Goal: Book appointment/travel/reservation

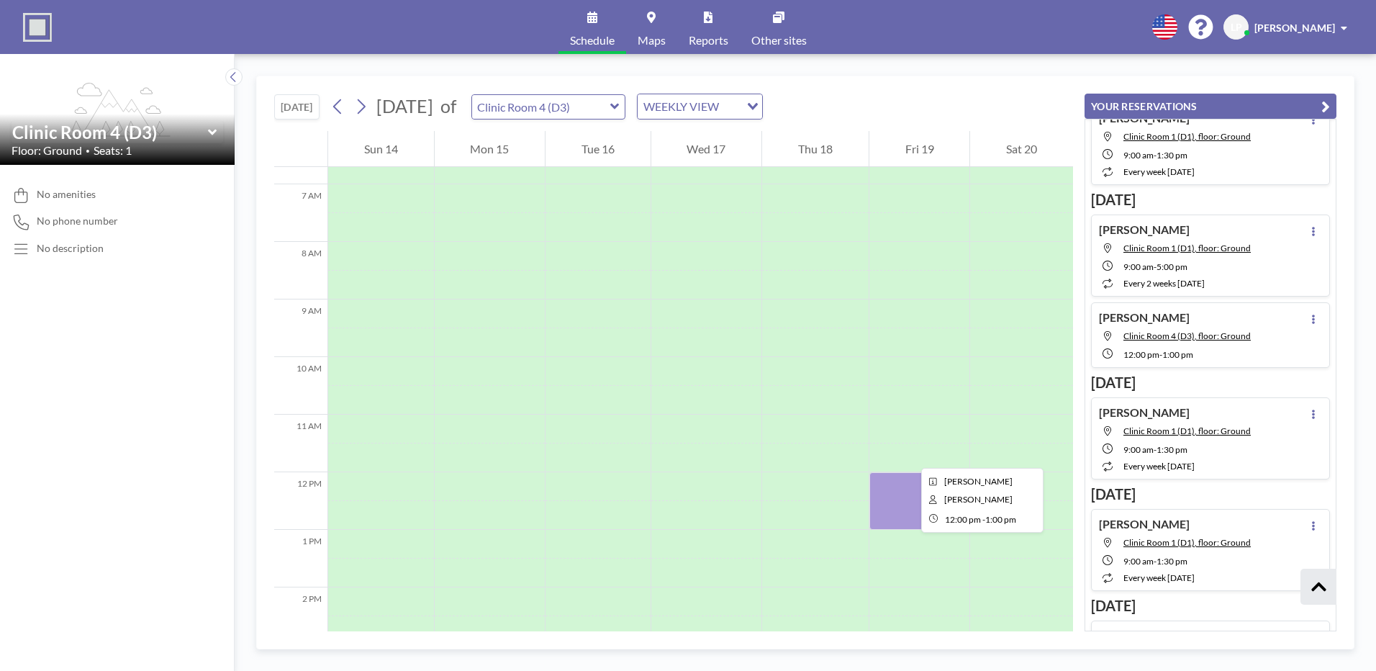
scroll to position [360, 0]
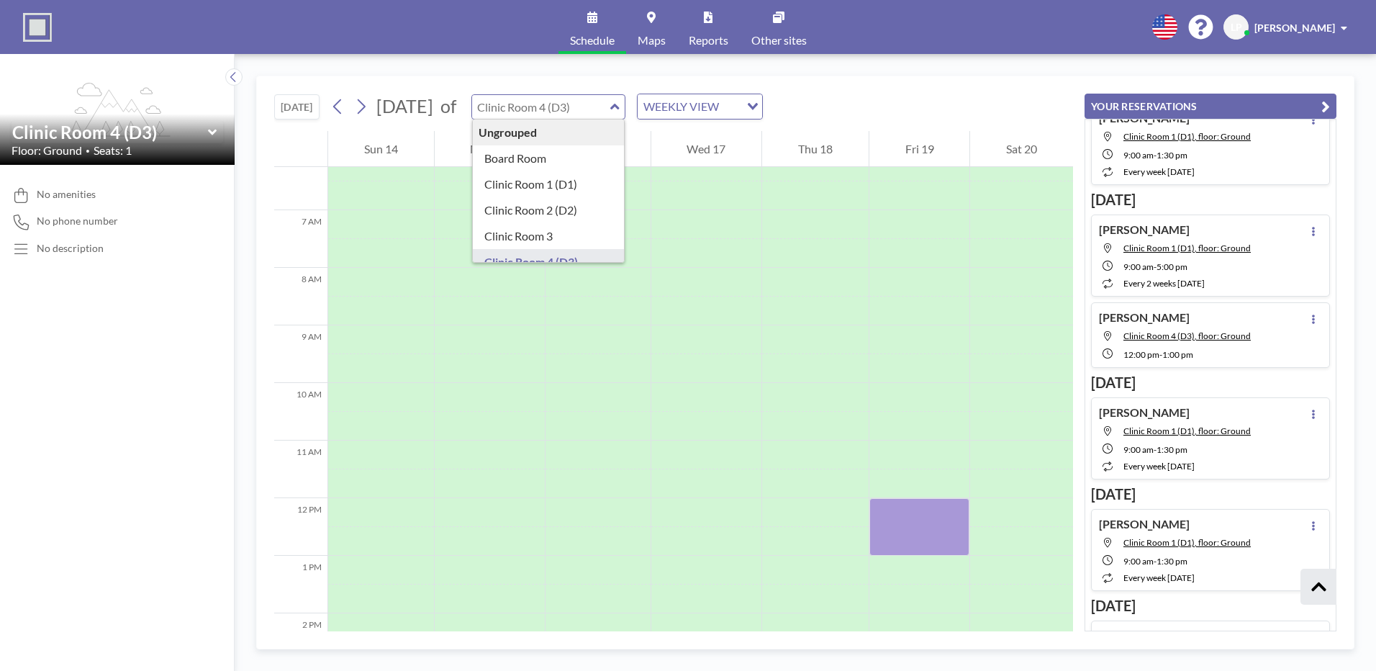
click at [610, 109] on input "text" at bounding box center [541, 107] width 138 height 24
click at [610, 106] on input "text" at bounding box center [541, 107] width 138 height 24
type input "Clinic Room 2 (D2)"
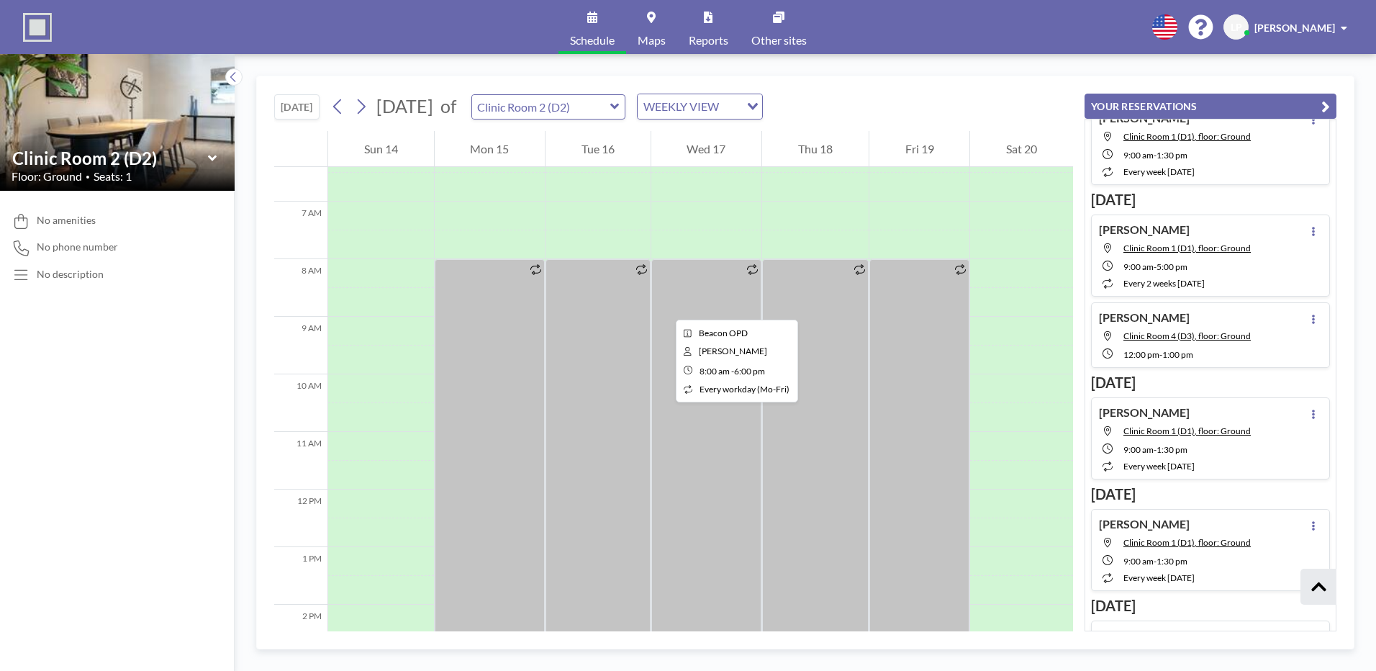
scroll to position [432, 0]
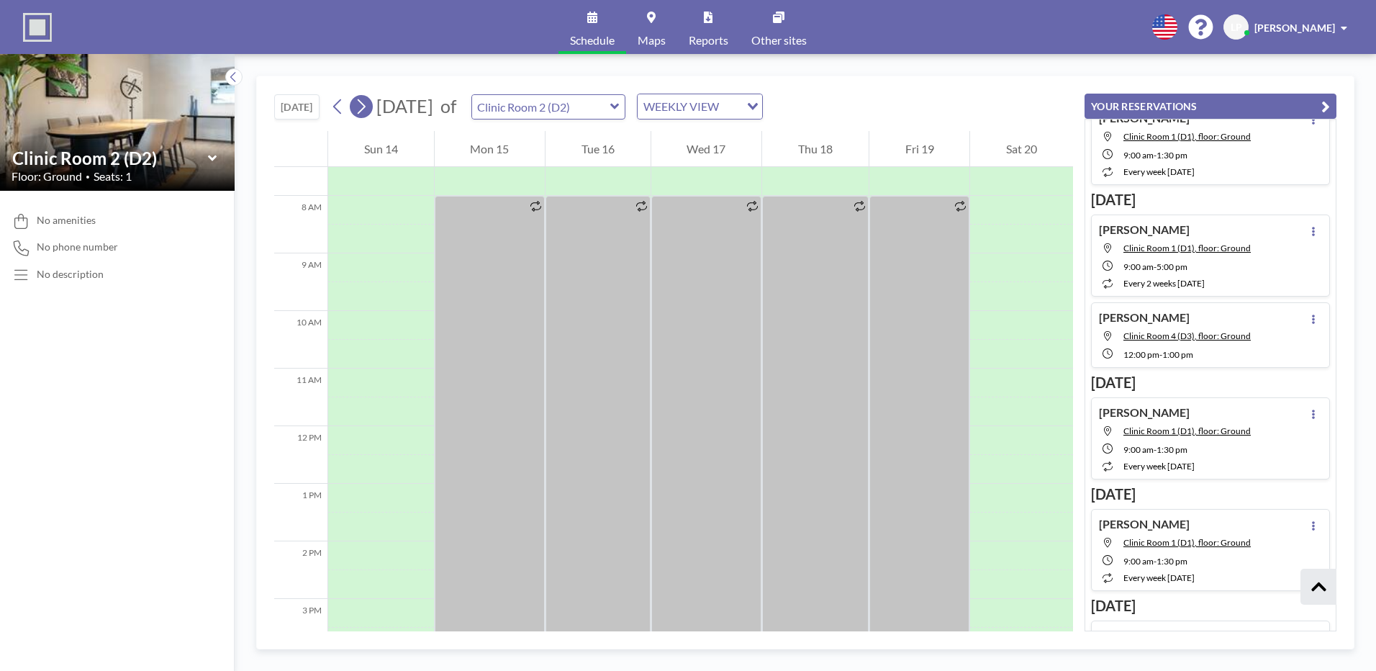
click at [368, 107] on icon at bounding box center [361, 107] width 14 height 22
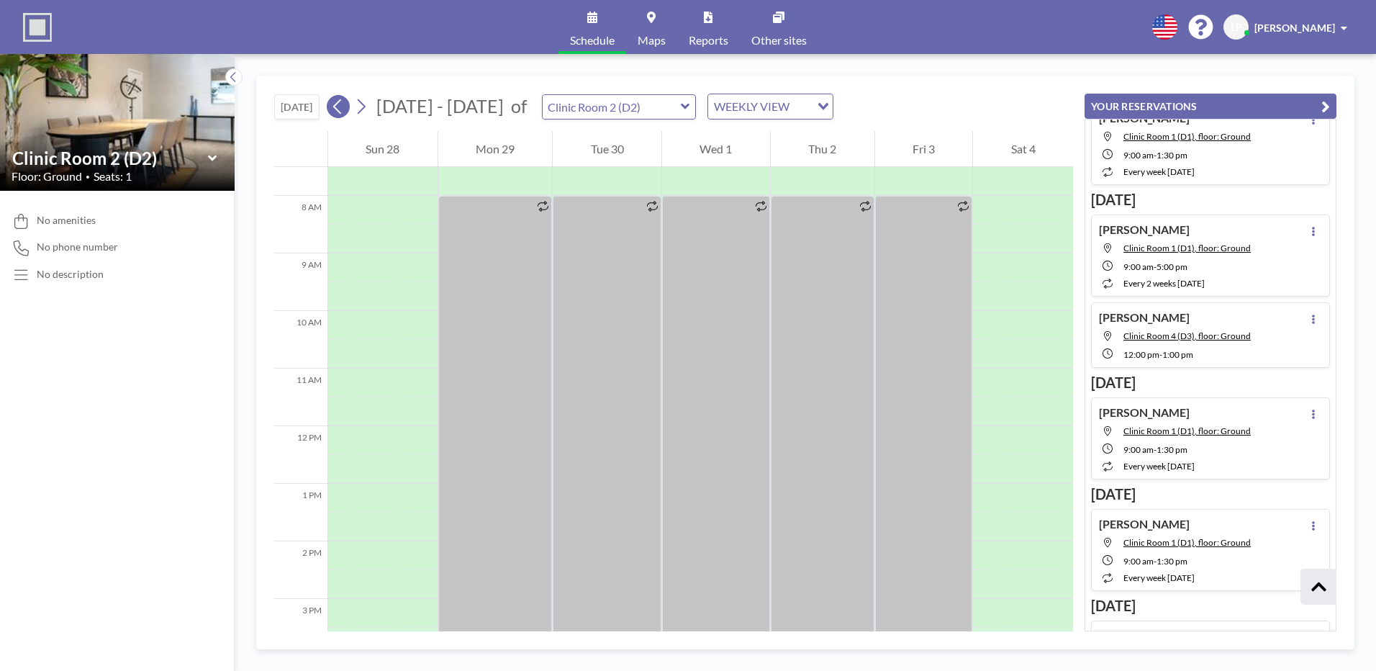
click at [339, 107] on icon at bounding box center [338, 107] width 14 height 22
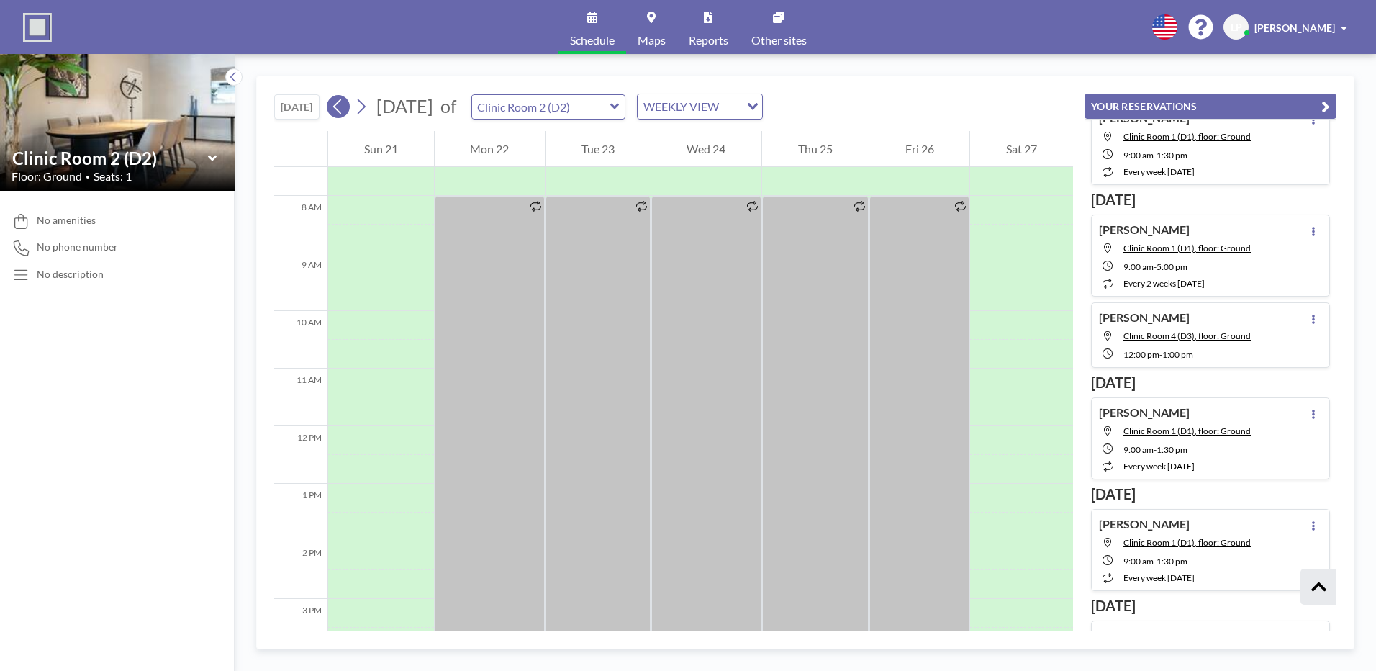
click at [340, 107] on icon at bounding box center [338, 107] width 14 height 22
click at [649, 37] on span "Maps" at bounding box center [652, 41] width 28 height 12
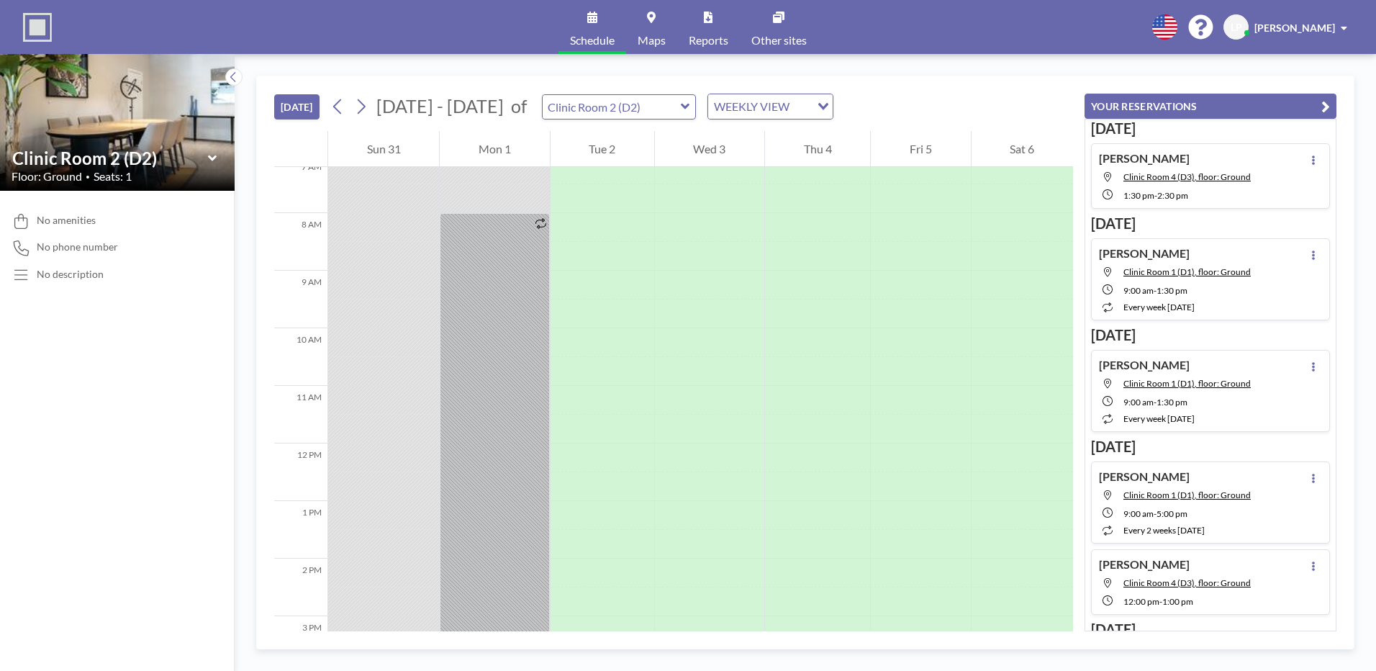
scroll to position [421, 0]
click at [367, 109] on icon at bounding box center [361, 107] width 14 height 22
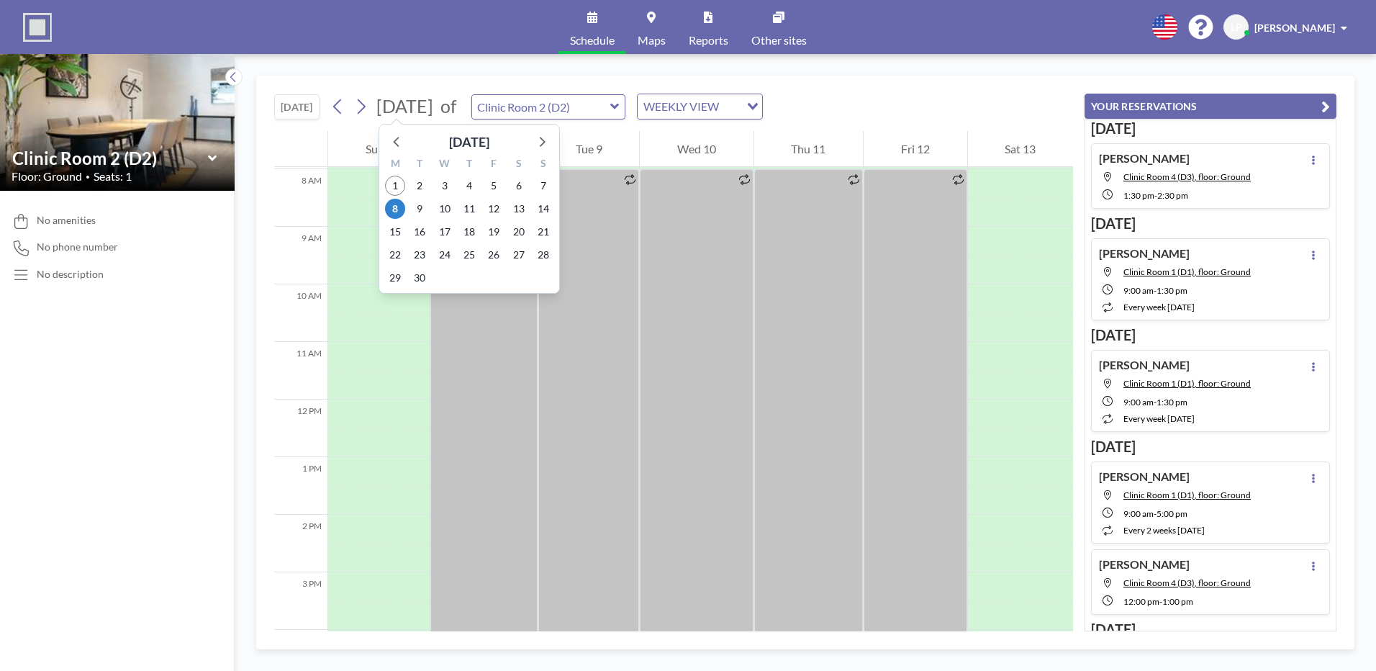
scroll to position [461, 0]
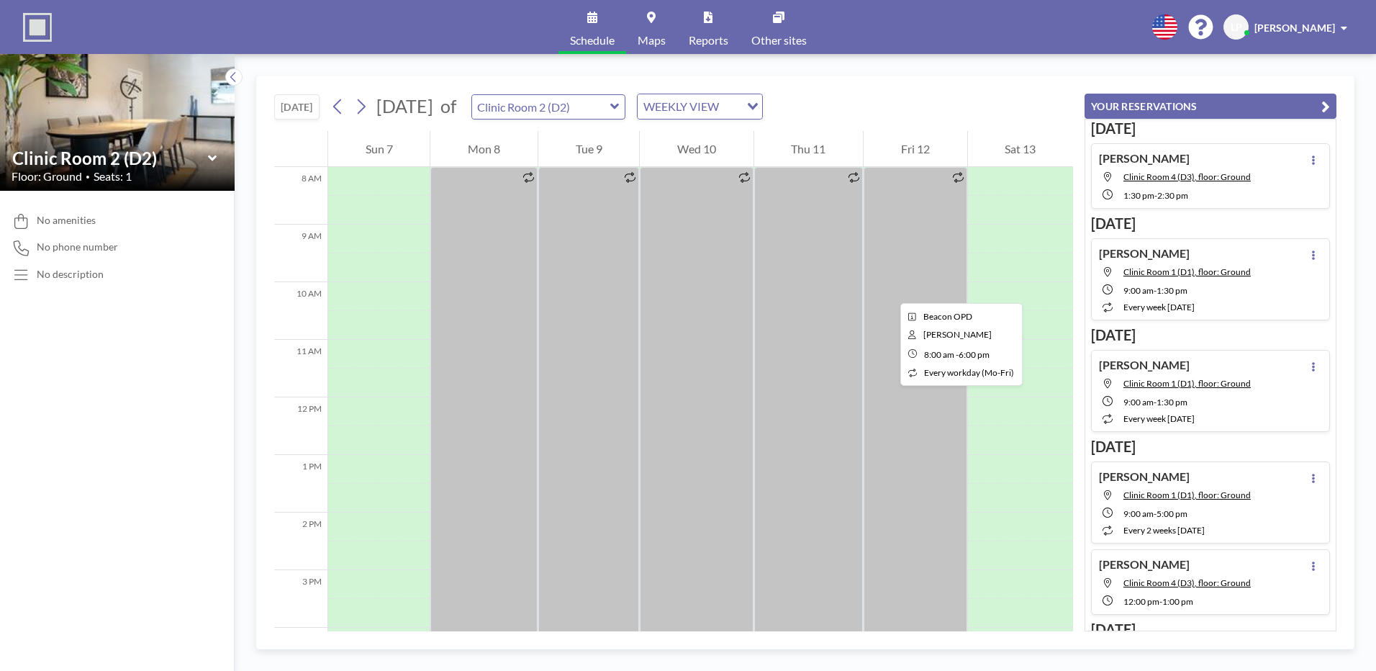
click at [889, 290] on div at bounding box center [915, 455] width 103 height 576
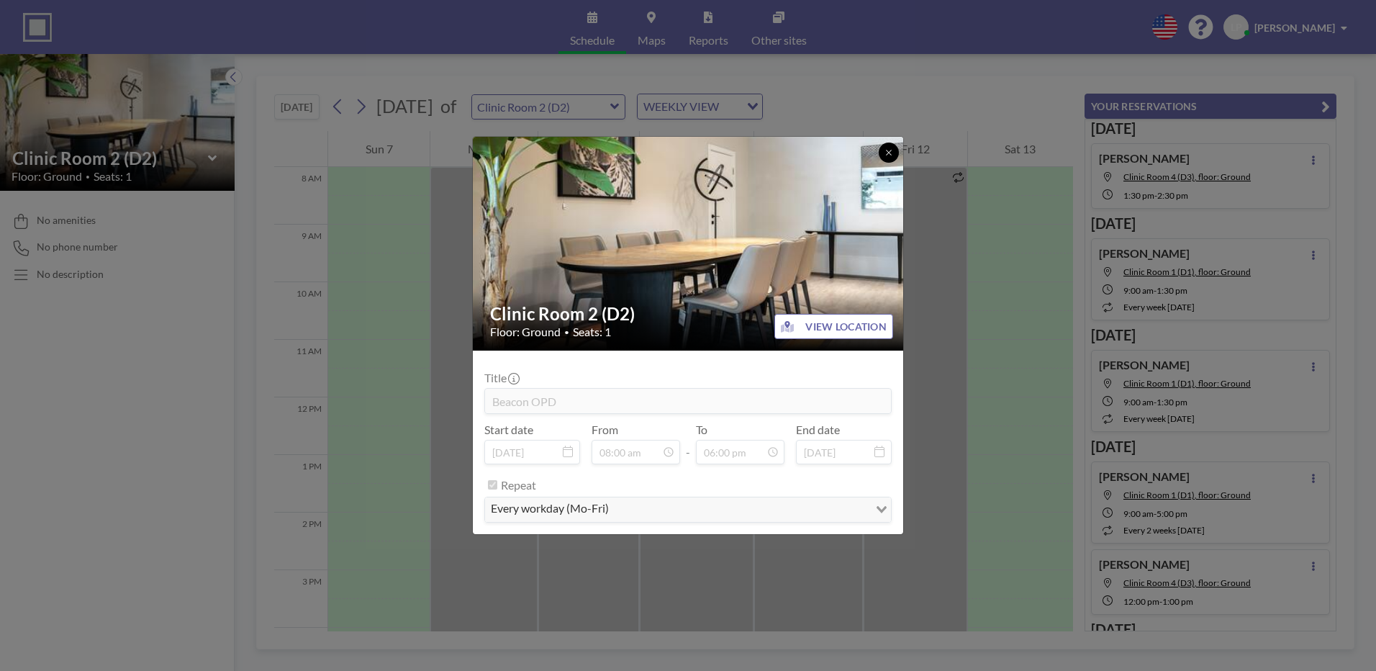
click at [894, 158] on button at bounding box center [889, 153] width 20 height 20
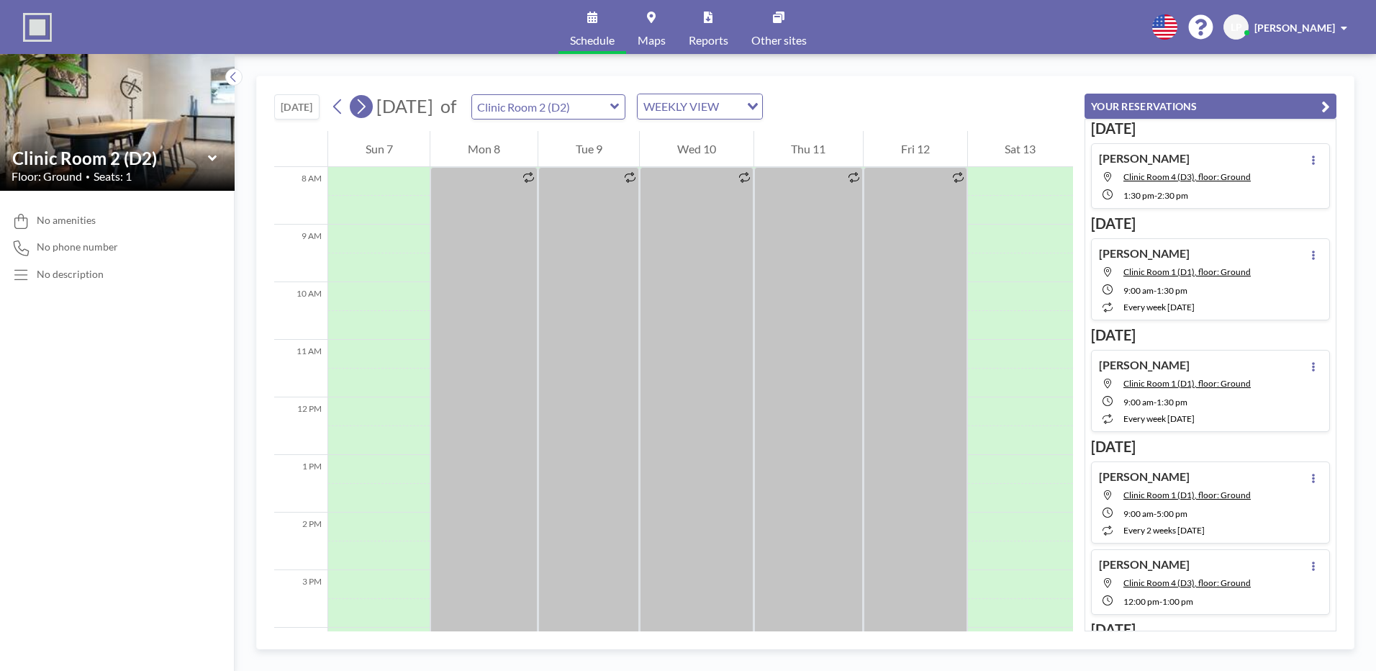
click at [367, 100] on icon at bounding box center [361, 107] width 14 height 22
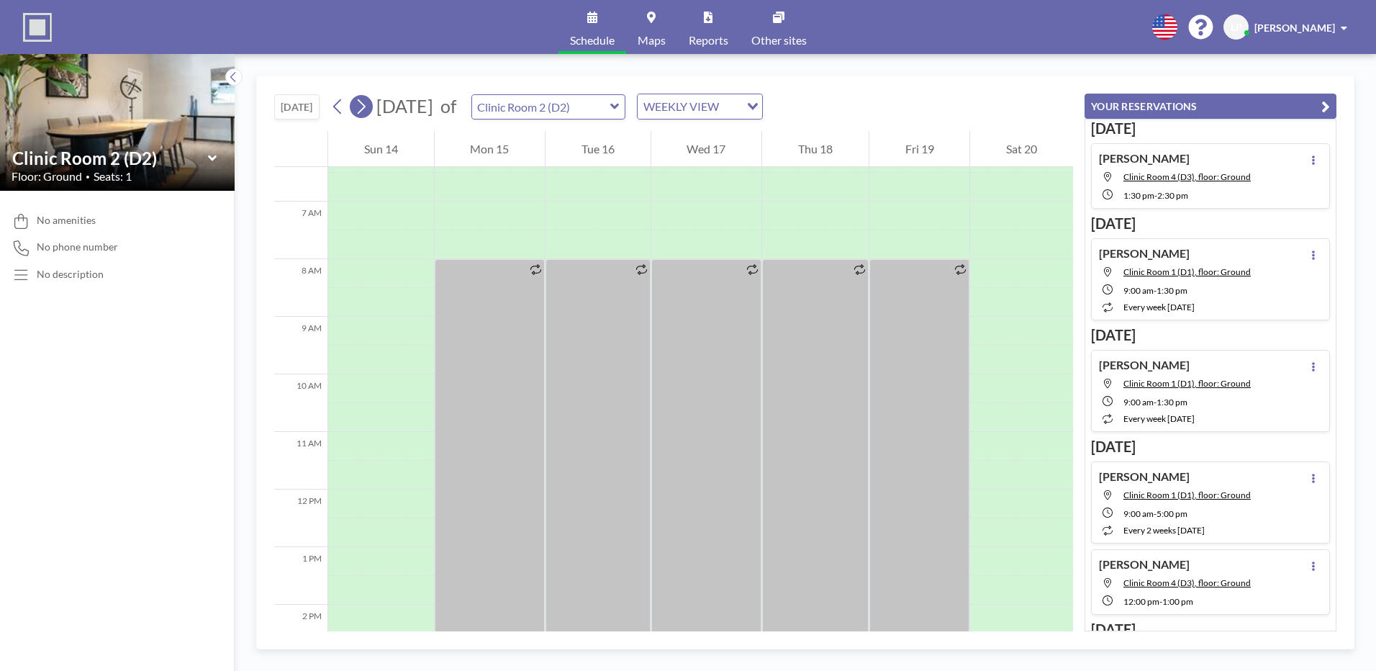
scroll to position [432, 0]
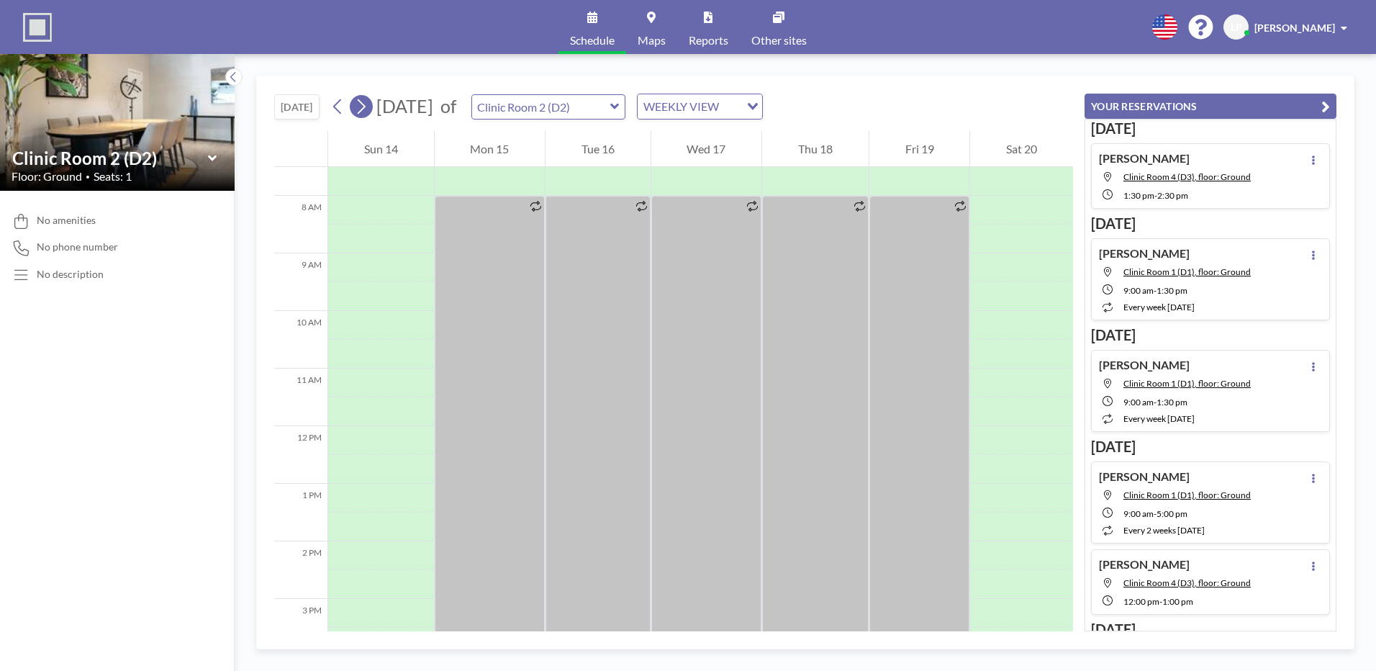
click at [367, 100] on icon at bounding box center [361, 107] width 14 height 22
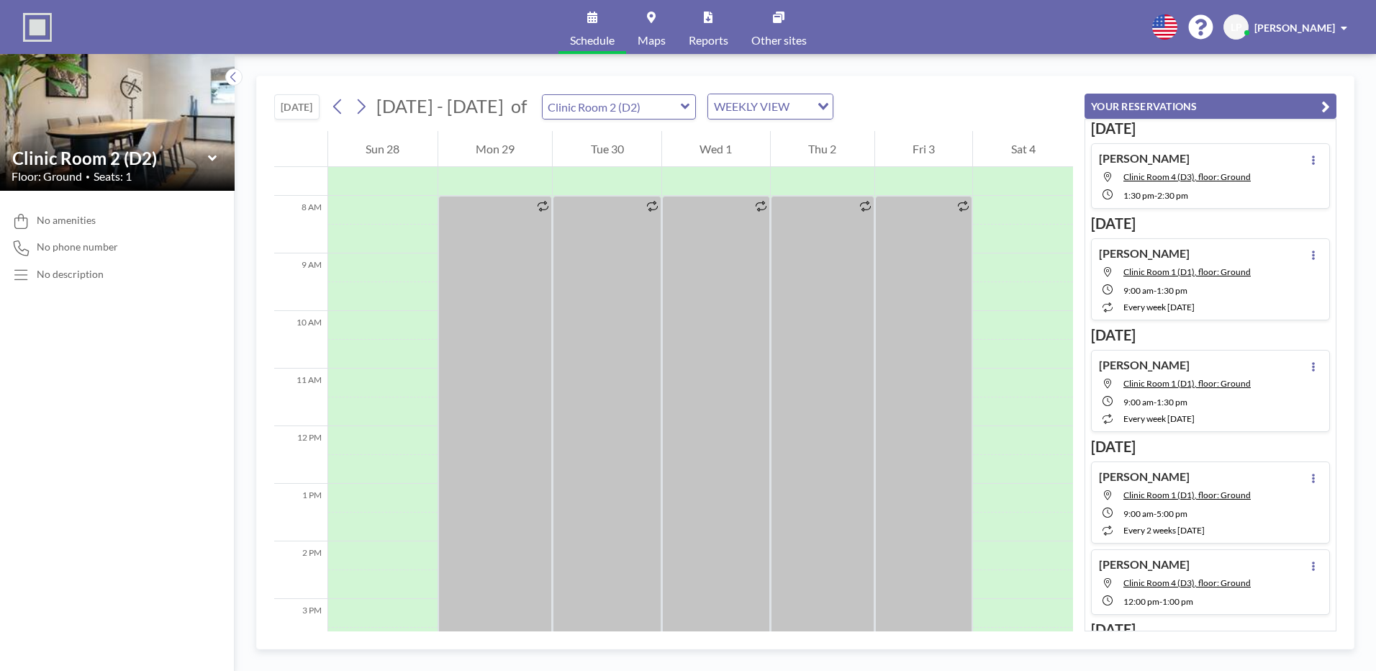
click at [741, 110] on div "WEEKLY VIEW" at bounding box center [759, 105] width 102 height 22
click at [623, 109] on input "text" at bounding box center [612, 107] width 138 height 24
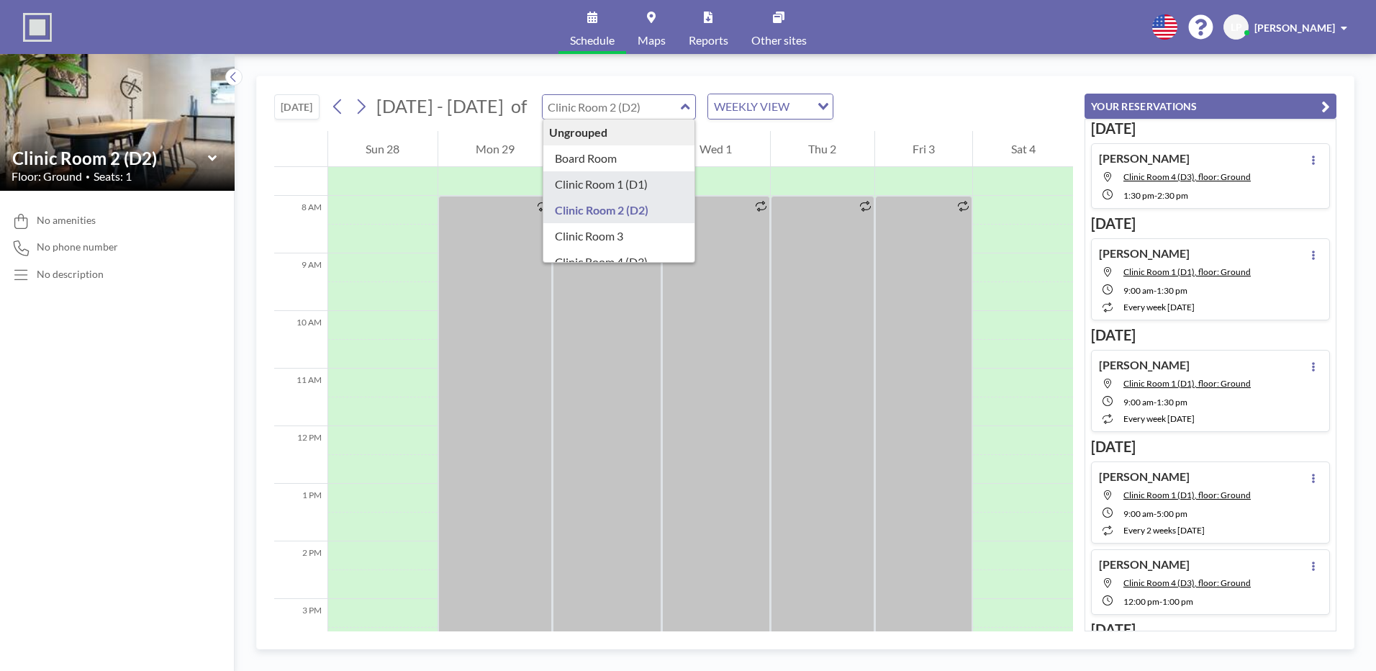
type input "Clinic Room 1 (D1)"
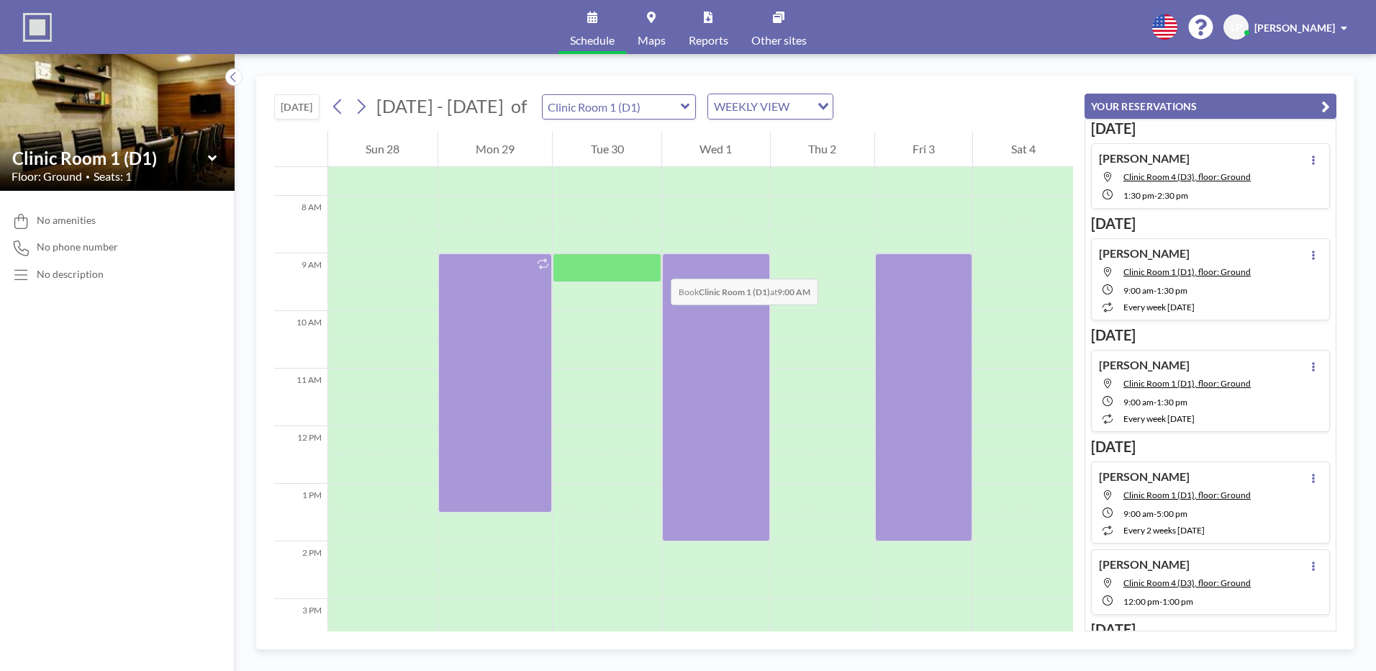
scroll to position [504, 0]
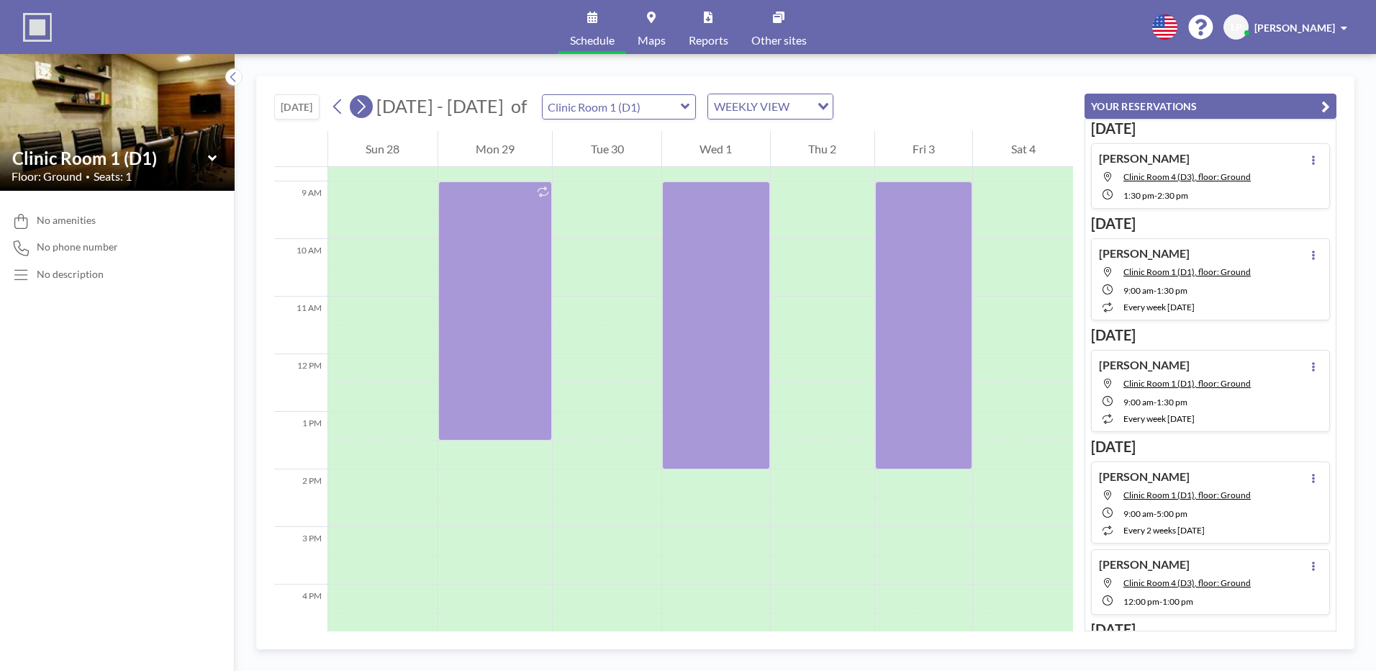
click at [366, 107] on icon at bounding box center [362, 106] width 8 height 15
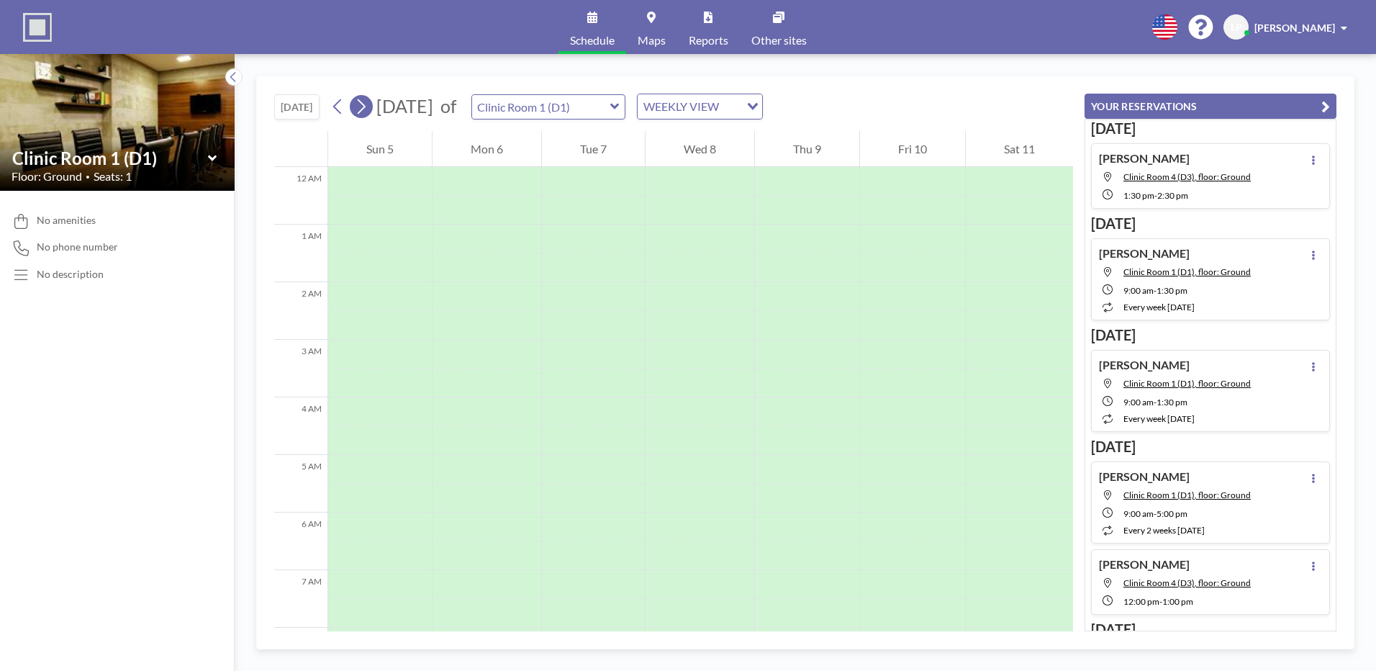
scroll to position [432, 0]
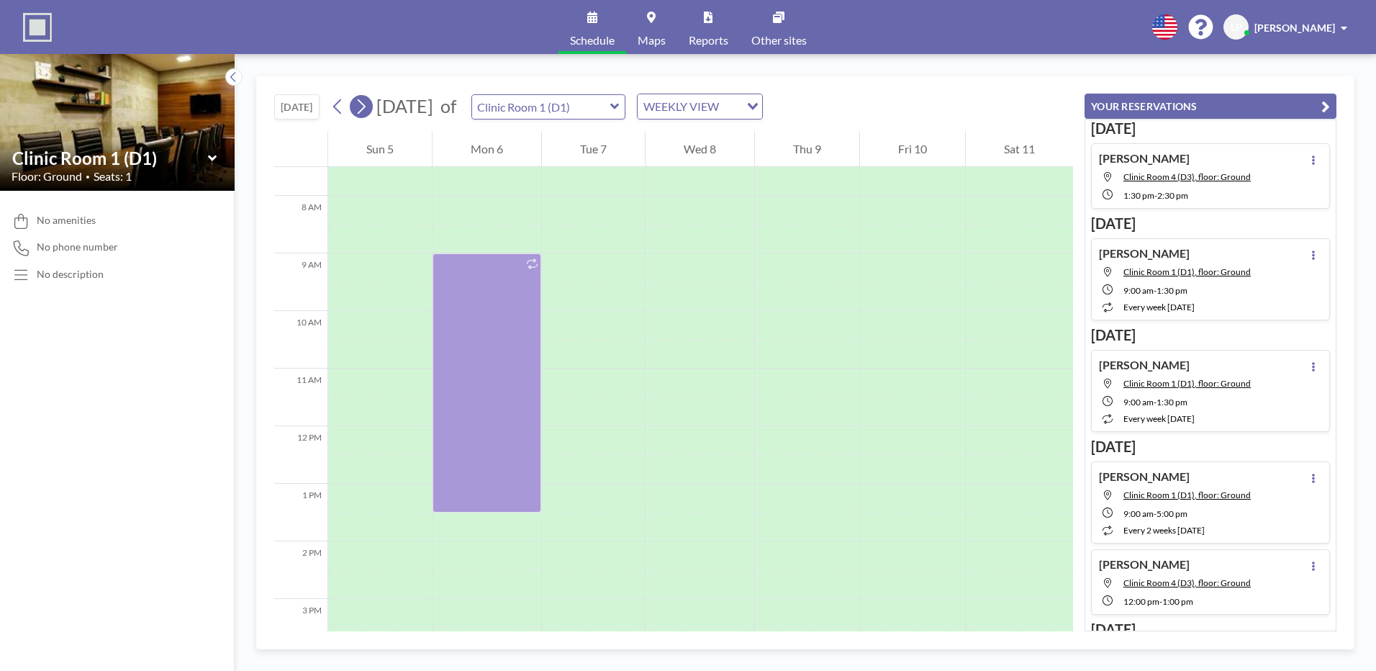
click at [354, 111] on button at bounding box center [361, 106] width 23 height 23
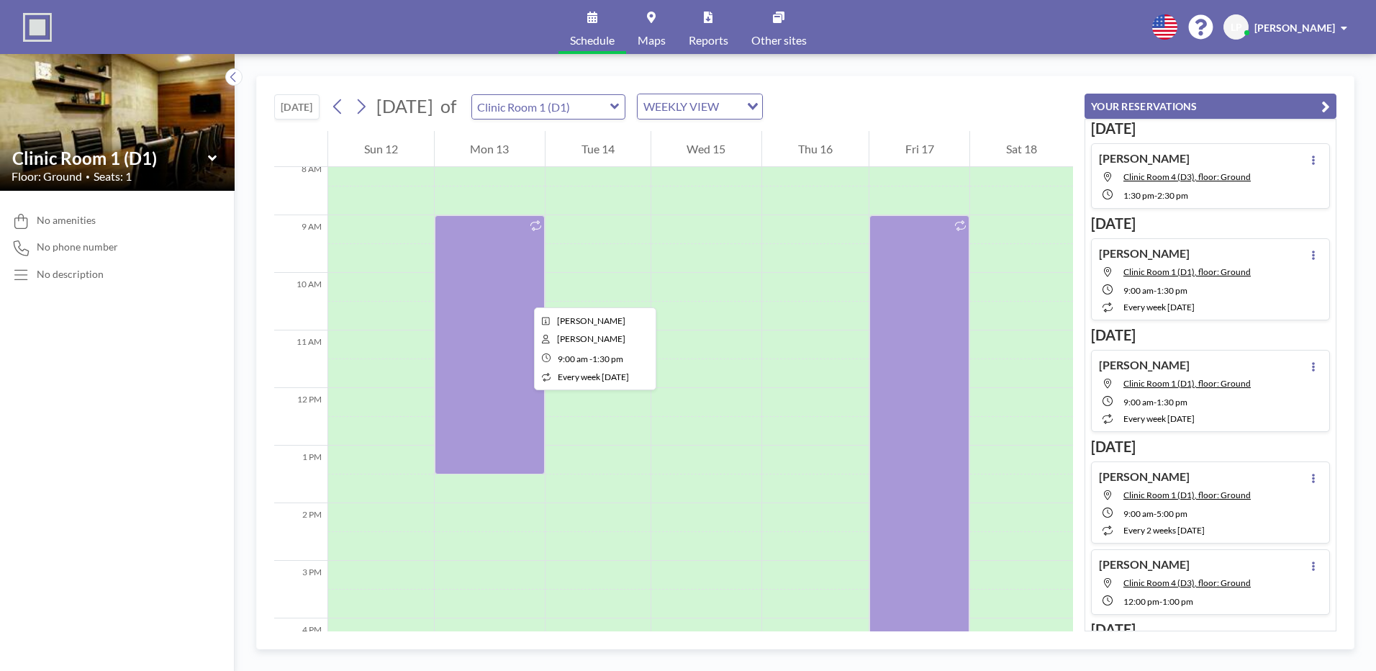
scroll to position [504, 0]
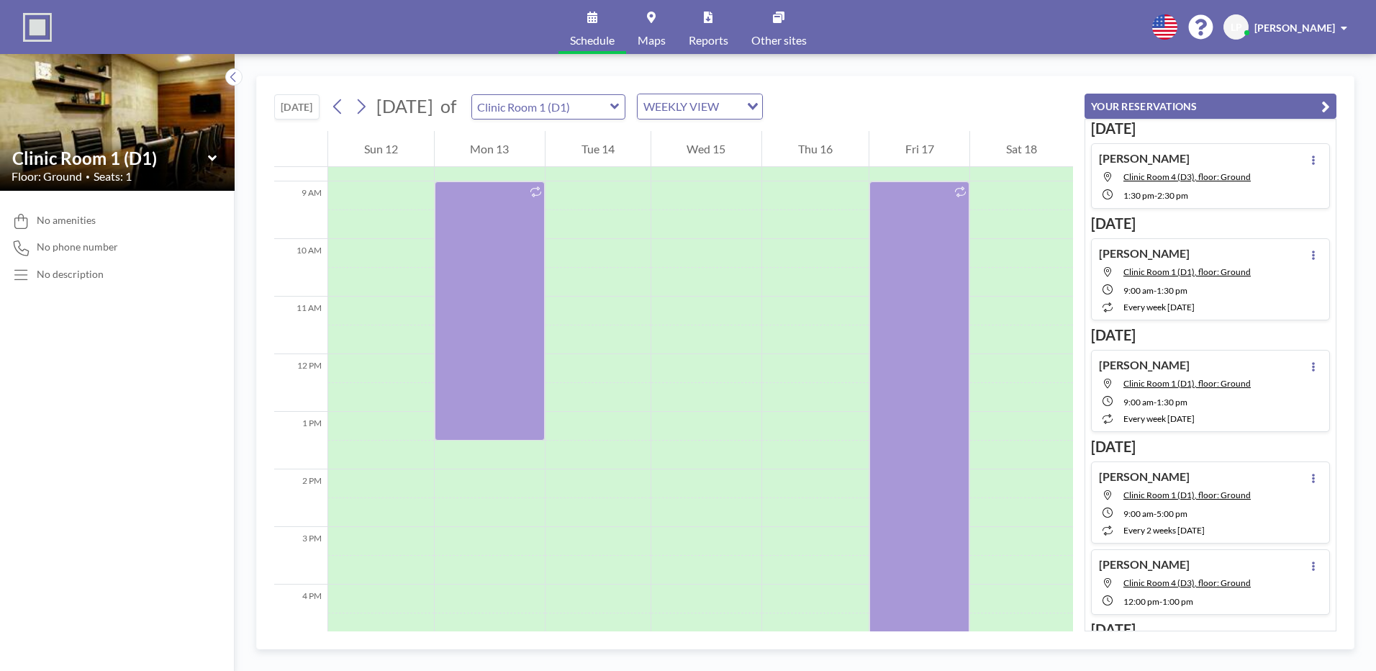
click at [352, 111] on div "October 2025 of Clinic Room 1 (D1) WEEKLY VIEW Loading..." at bounding box center [545, 107] width 437 height 26
click at [362, 107] on icon at bounding box center [361, 107] width 14 height 22
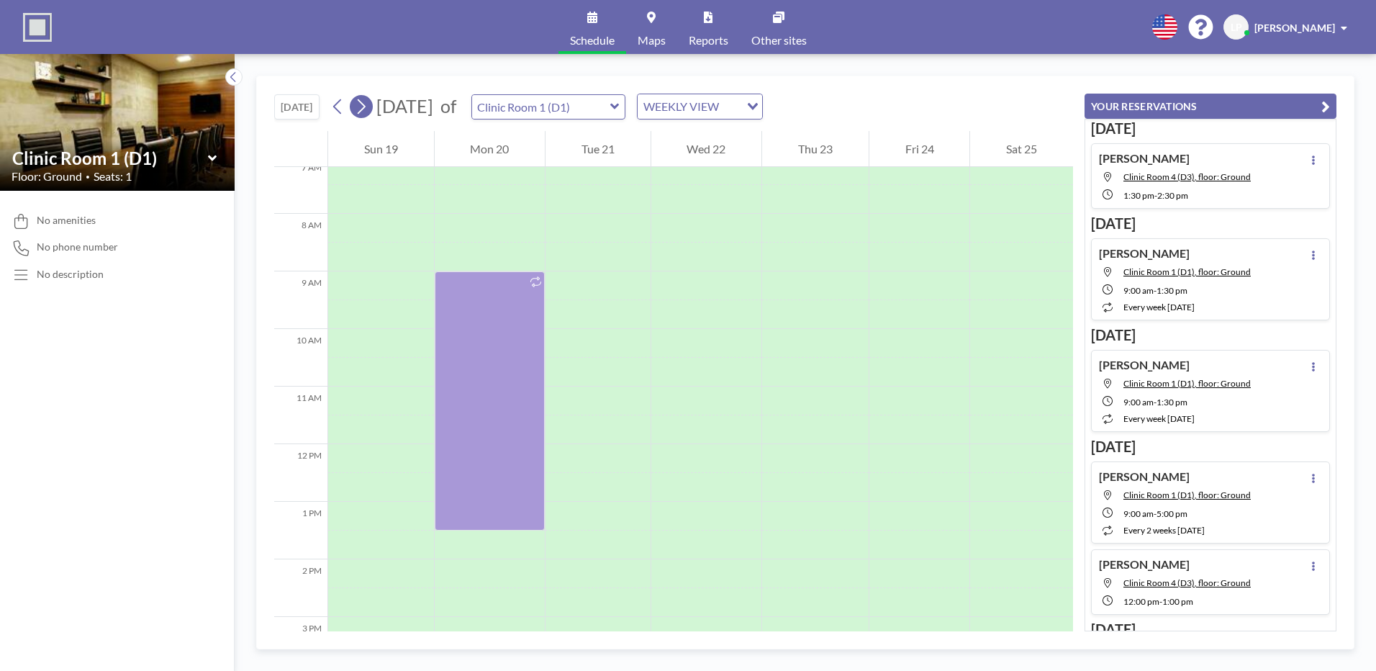
scroll to position [432, 0]
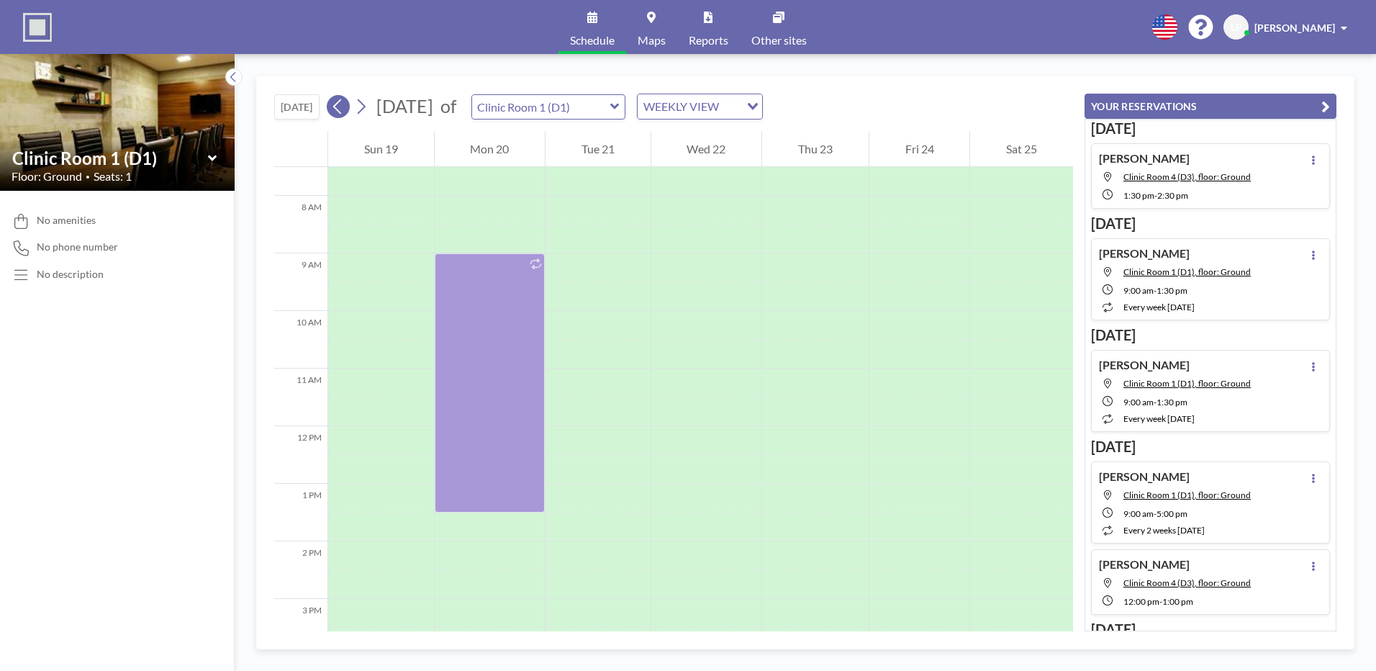
click at [341, 105] on icon at bounding box center [338, 107] width 14 height 22
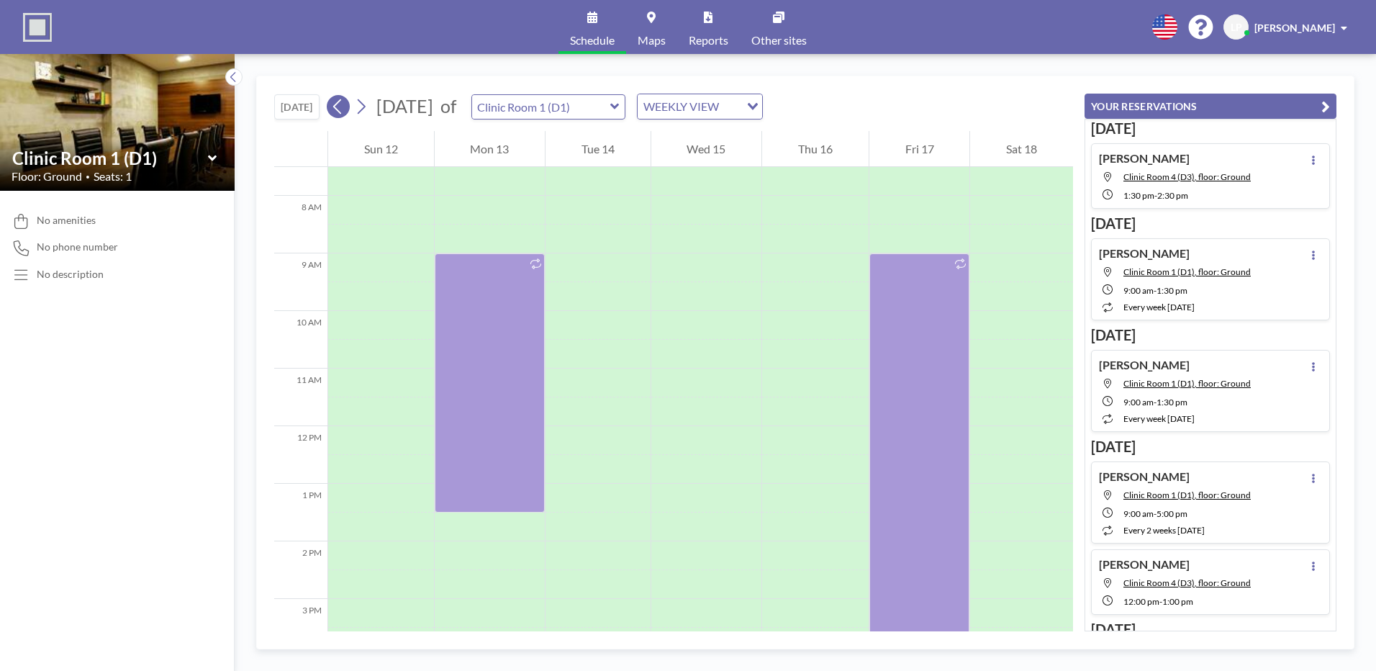
click at [341, 105] on icon at bounding box center [338, 107] width 14 height 22
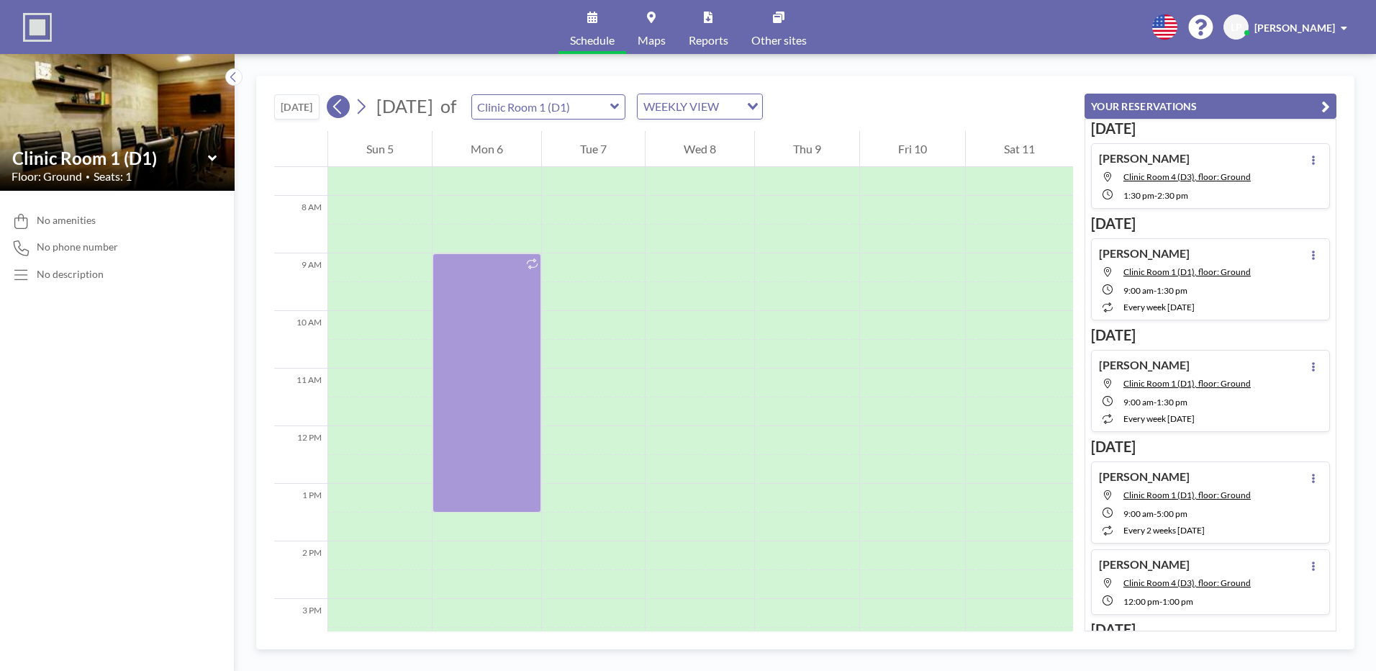
click at [350, 108] on button at bounding box center [338, 106] width 23 height 23
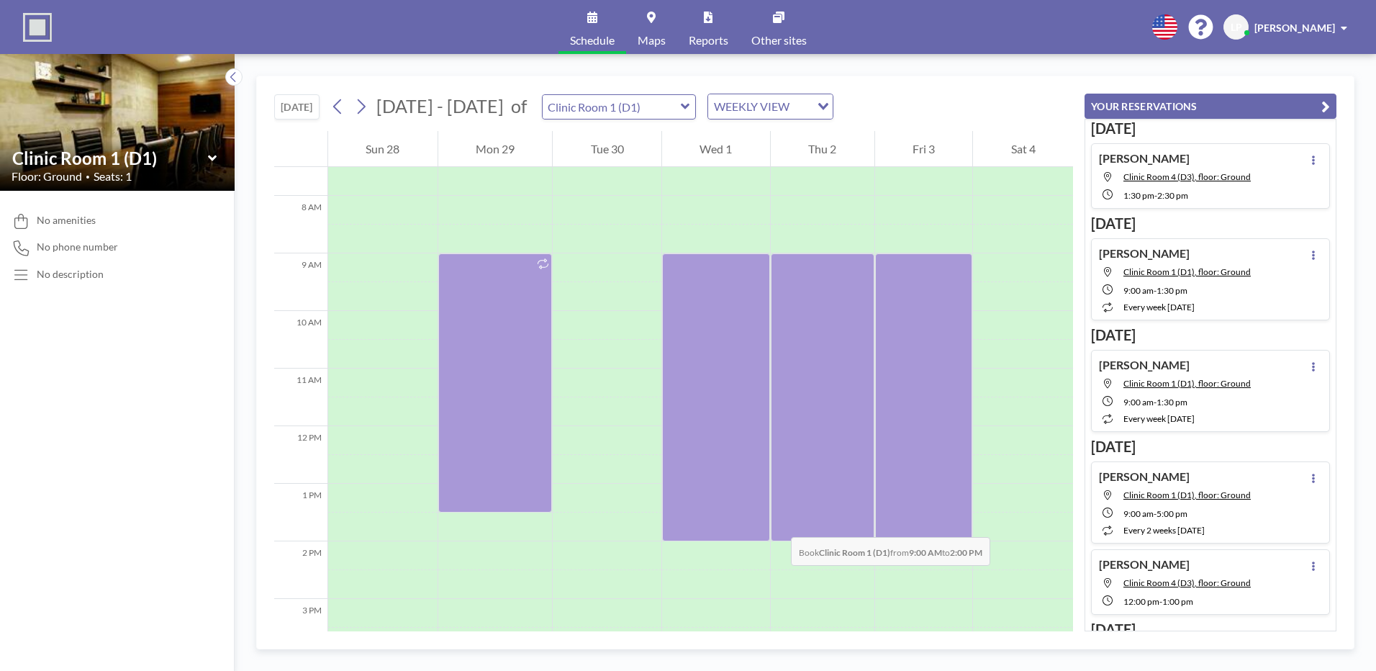
drag, startPoint x: 796, startPoint y: 264, endPoint x: 777, endPoint y: 523, distance: 259.1
click at [777, 523] on div at bounding box center [823, 397] width 104 height 288
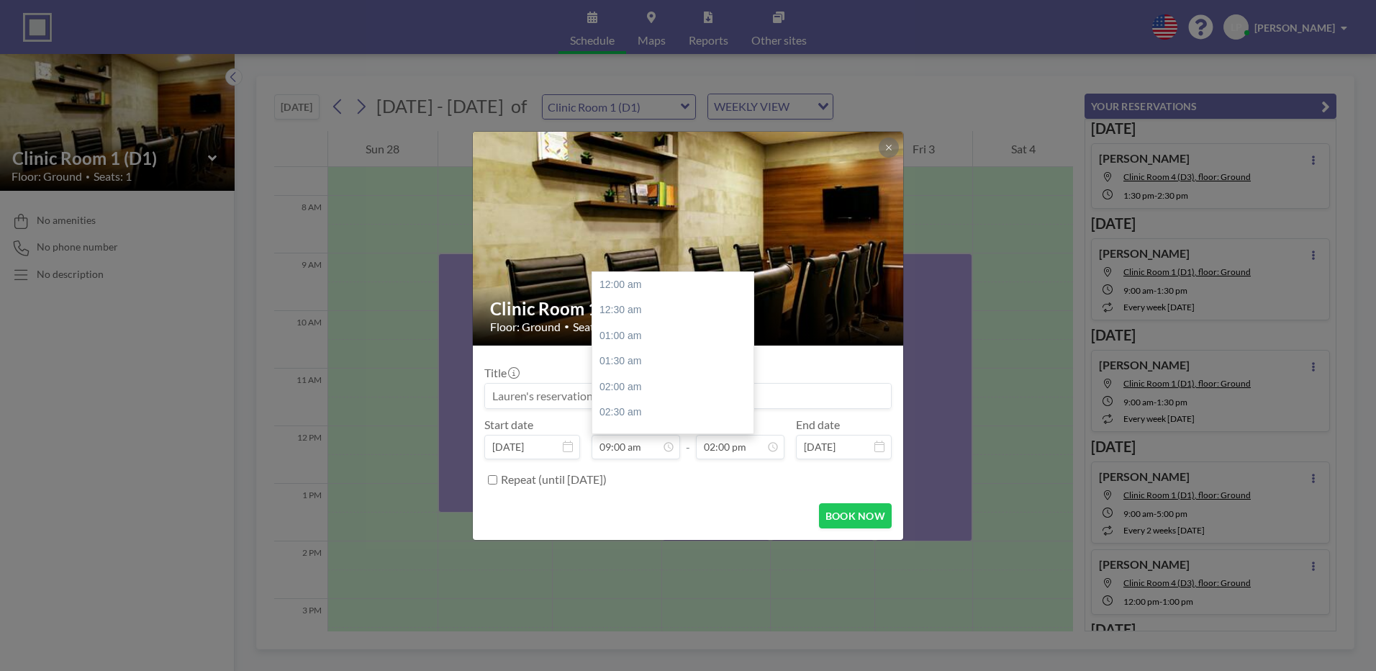
scroll to position [718, 0]
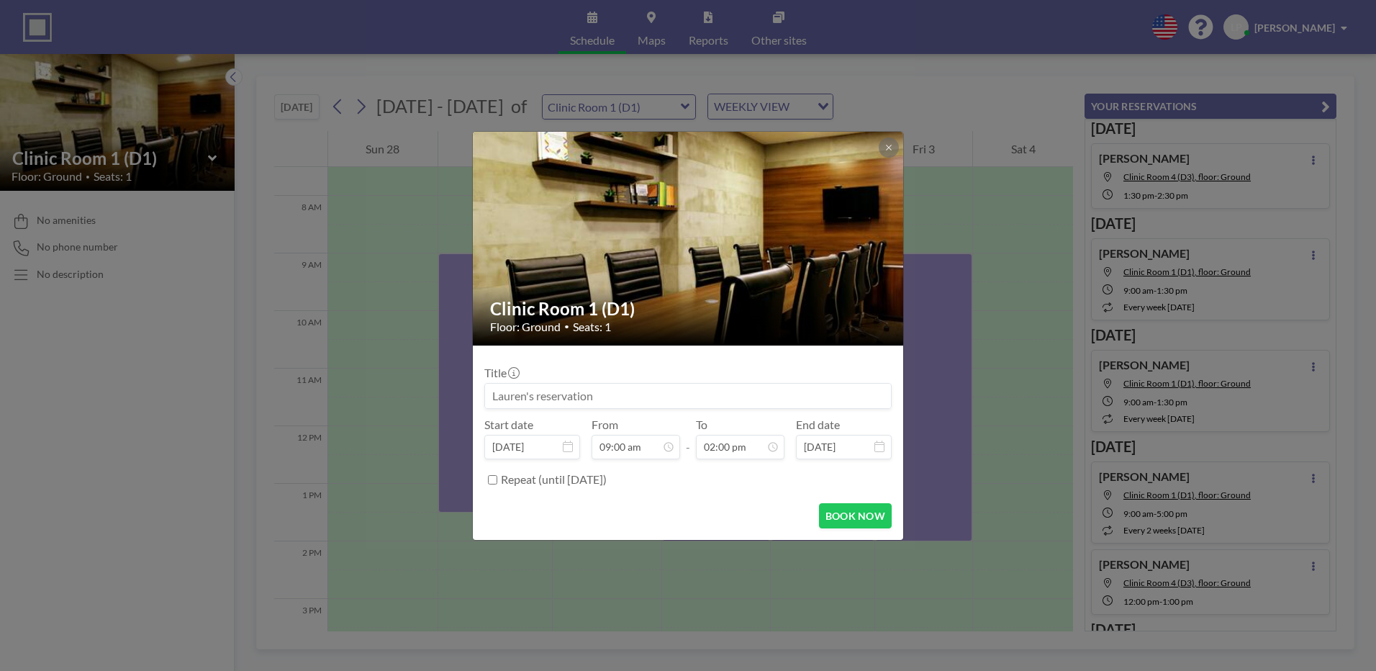
click at [595, 392] on input at bounding box center [688, 396] width 406 height 24
type input "M"
type input "M Hassanain"
drag, startPoint x: 524, startPoint y: 390, endPoint x: 677, endPoint y: 451, distance: 164.4
click at [677, 451] on input "09:00 am" at bounding box center [636, 447] width 89 height 24
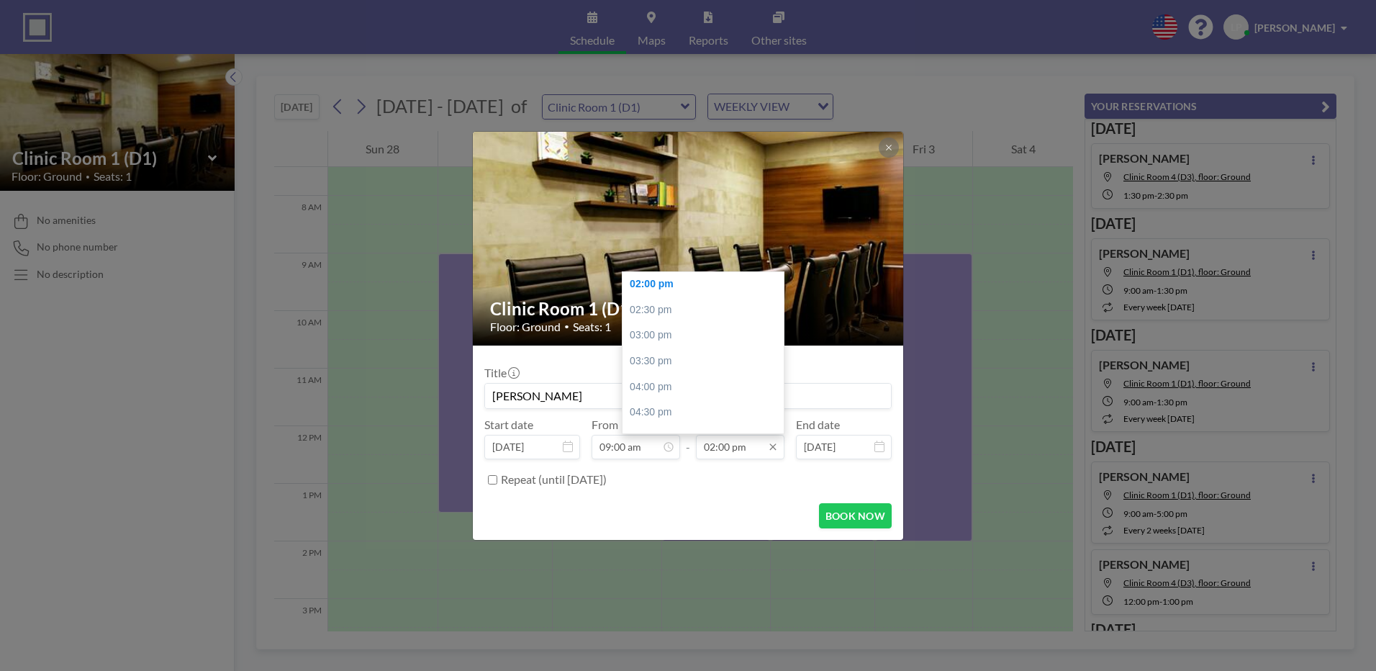
click at [709, 451] on input "02:00 pm" at bounding box center [740, 447] width 89 height 24
click at [716, 446] on input "02:00 pm" at bounding box center [740, 447] width 89 height 24
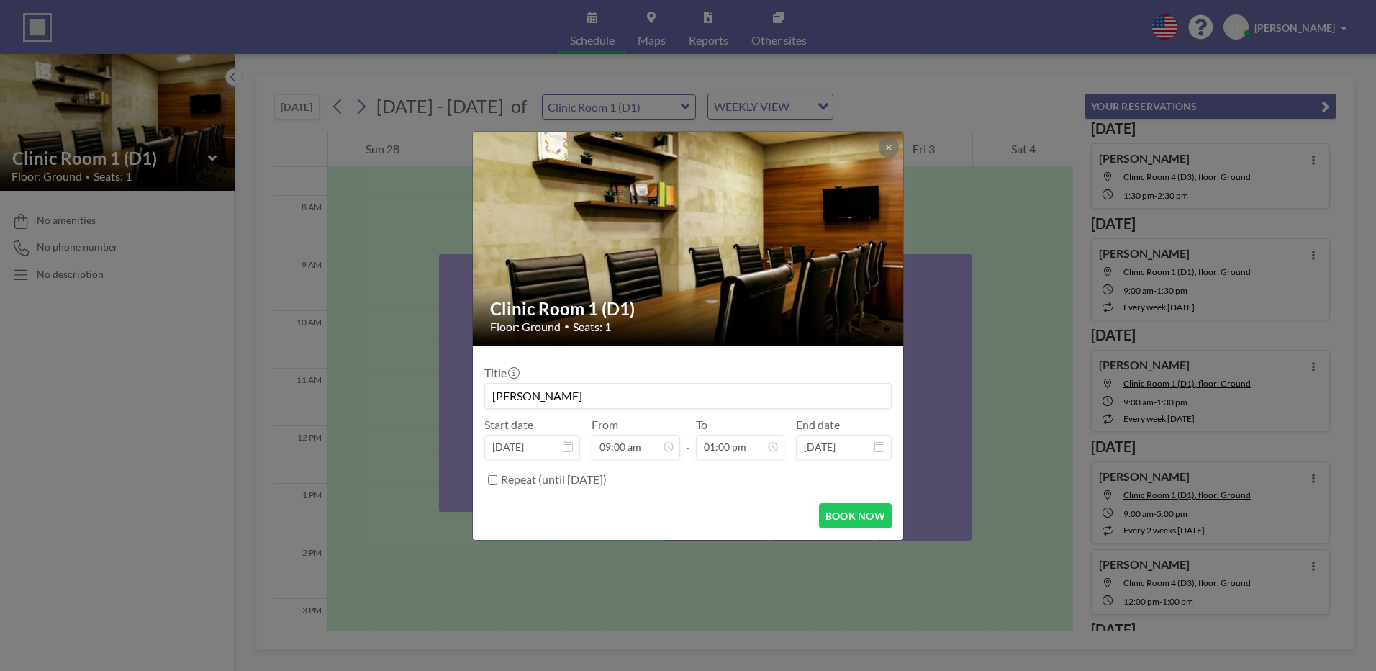
type input "01:00 pm"
type input "M Hassanain"
click at [490, 479] on input "Repeat (until February 28, 2026)" at bounding box center [492, 479] width 9 height 9
checkbox input "true"
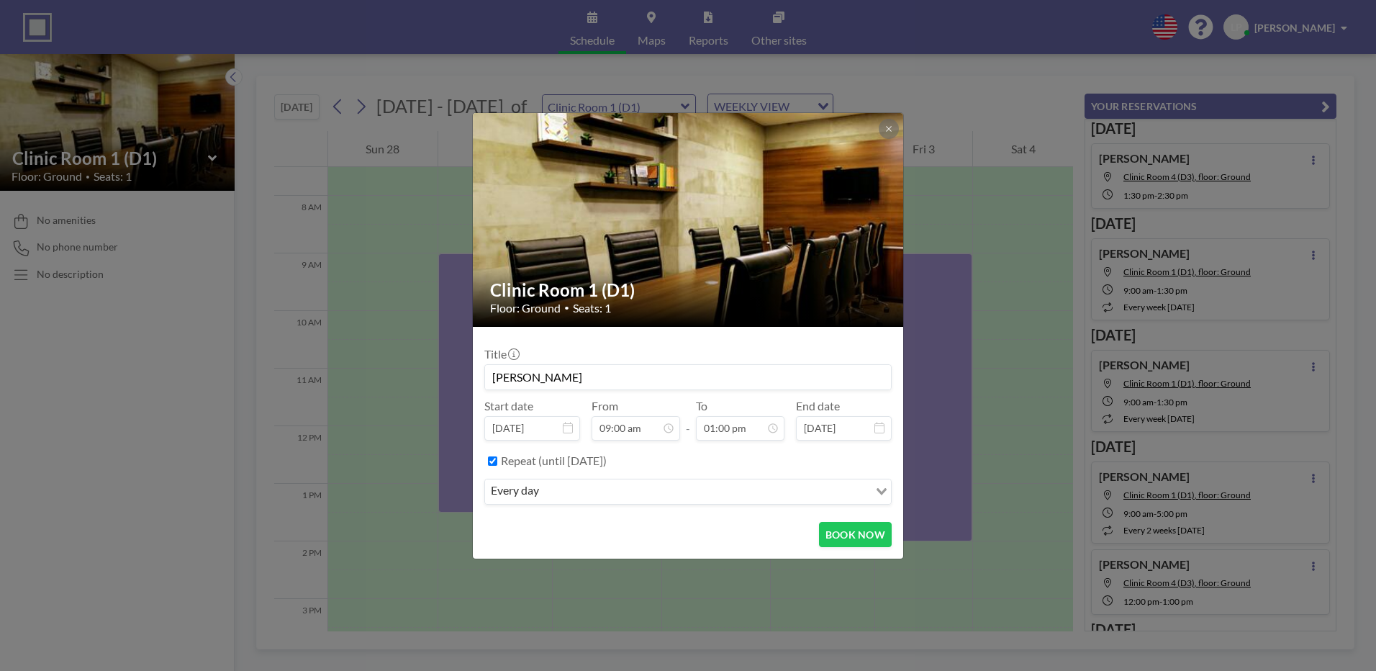
click at [507, 491] on div "every day" at bounding box center [677, 490] width 384 height 22
